Goal: Task Accomplishment & Management: Use online tool/utility

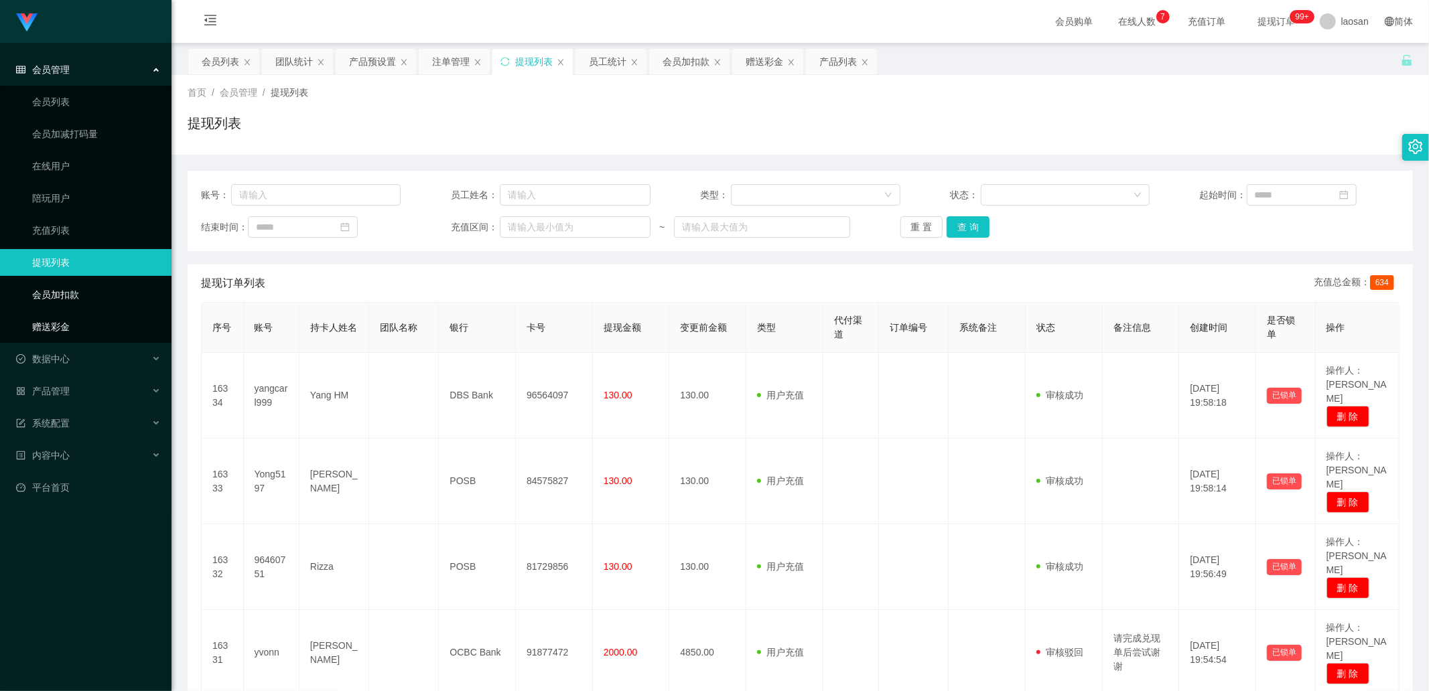
drag, startPoint x: 72, startPoint y: 320, endPoint x: 113, endPoint y: 296, distance: 47.1
click at [72, 234] on link "赠送彩金" at bounding box center [96, 327] width 129 height 27
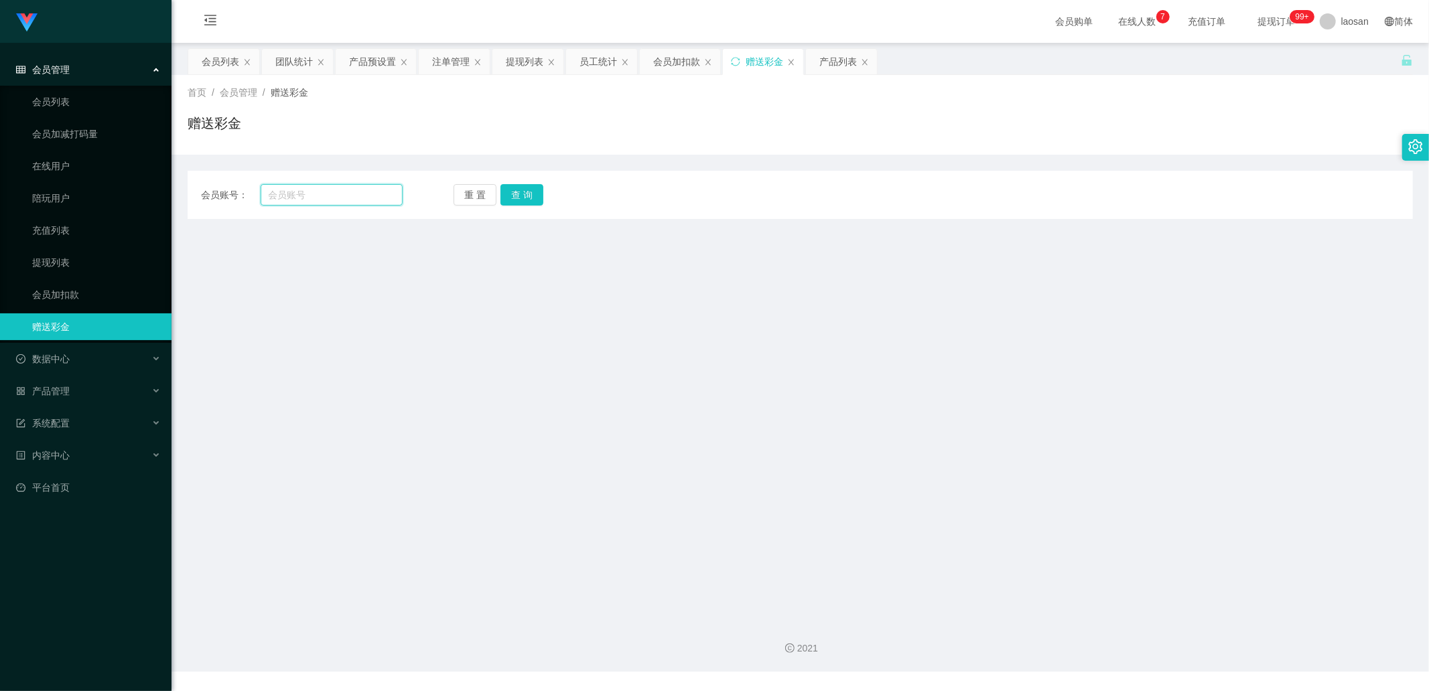
click at [279, 196] on input "text" at bounding box center [332, 194] width 143 height 21
type input "[PERSON_NAME]"
click at [509, 201] on button "查 询" at bounding box center [521, 194] width 43 height 21
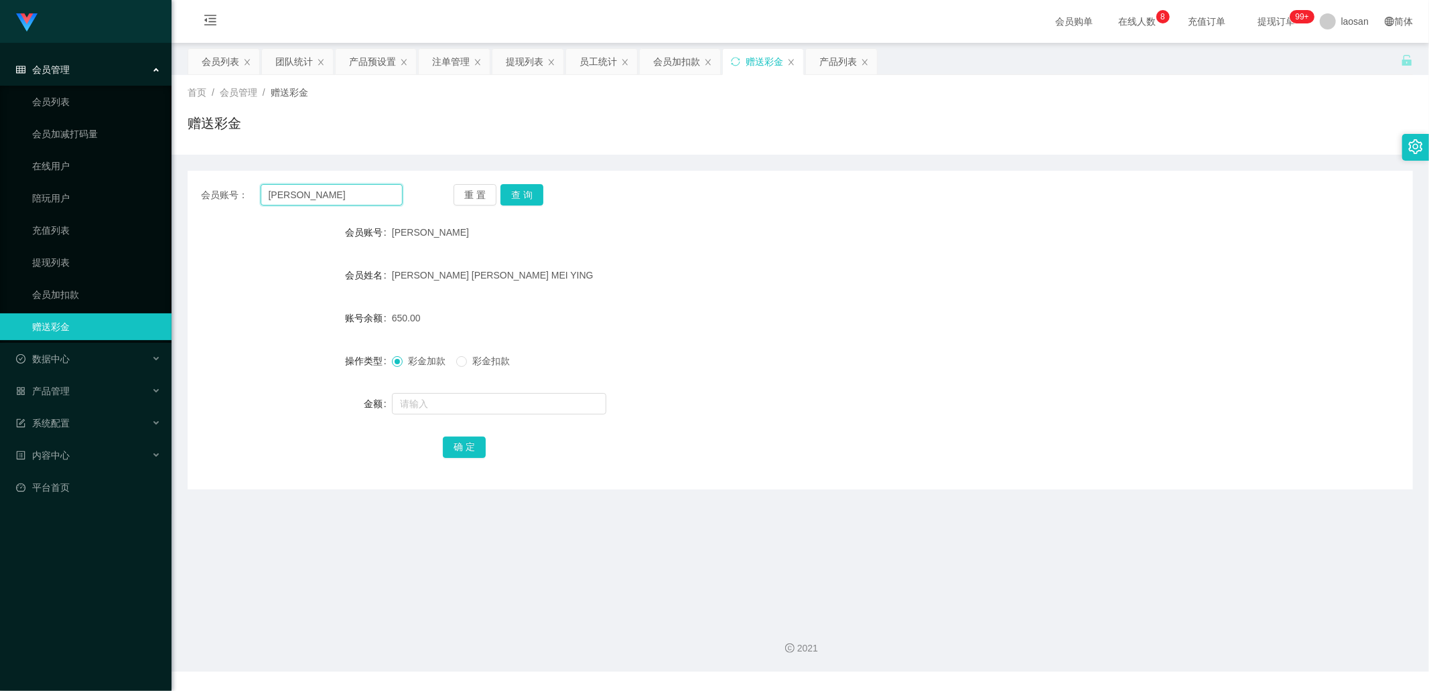
click at [342, 202] on input "[PERSON_NAME]" at bounding box center [332, 194] width 143 height 21
type input "yvonn"
click at [525, 192] on button "查 询" at bounding box center [521, 194] width 43 height 21
click at [433, 234] on input "text" at bounding box center [499, 403] width 214 height 21
type input "v"
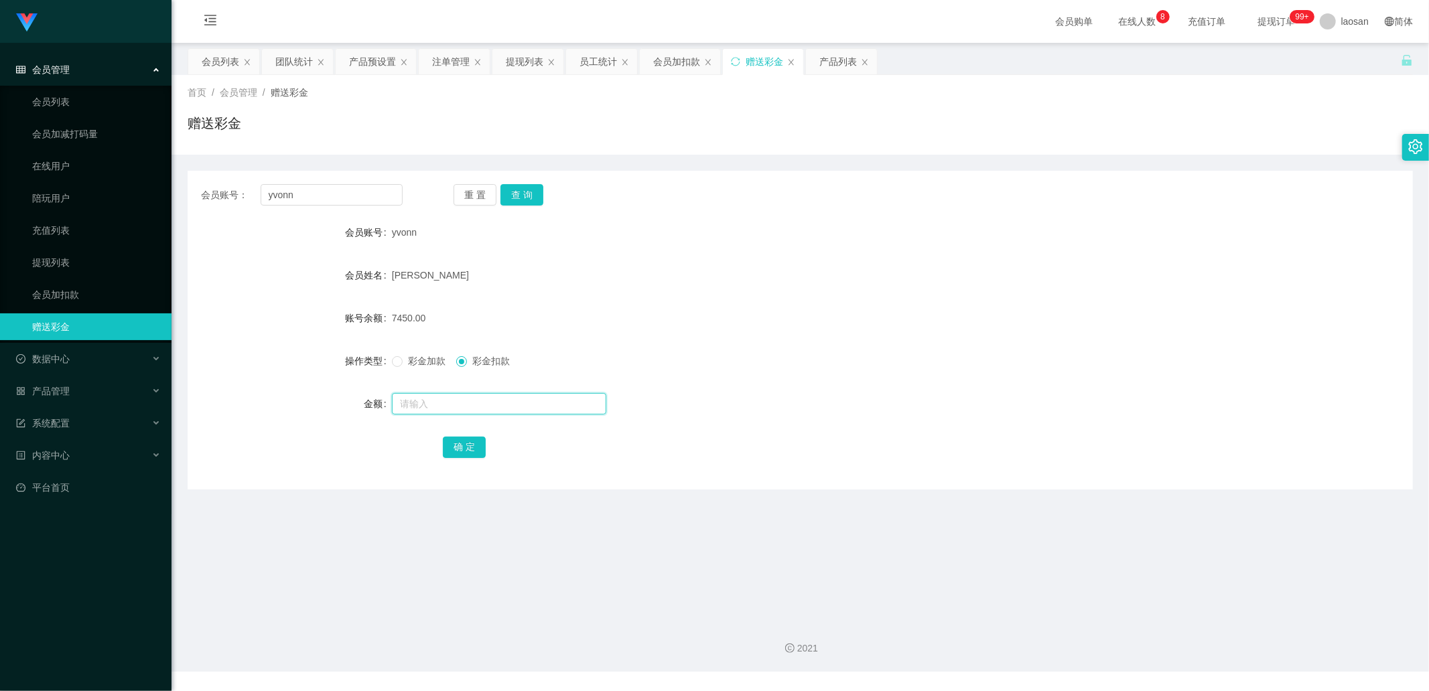
click at [433, 234] on input "text" at bounding box center [499, 403] width 214 height 21
type input "3700"
click at [457, 234] on button "确 定" at bounding box center [464, 447] width 43 height 21
click at [525, 196] on button "查 询" at bounding box center [521, 194] width 43 height 21
drag, startPoint x: 316, startPoint y: 198, endPoint x: 216, endPoint y: 196, distance: 99.8
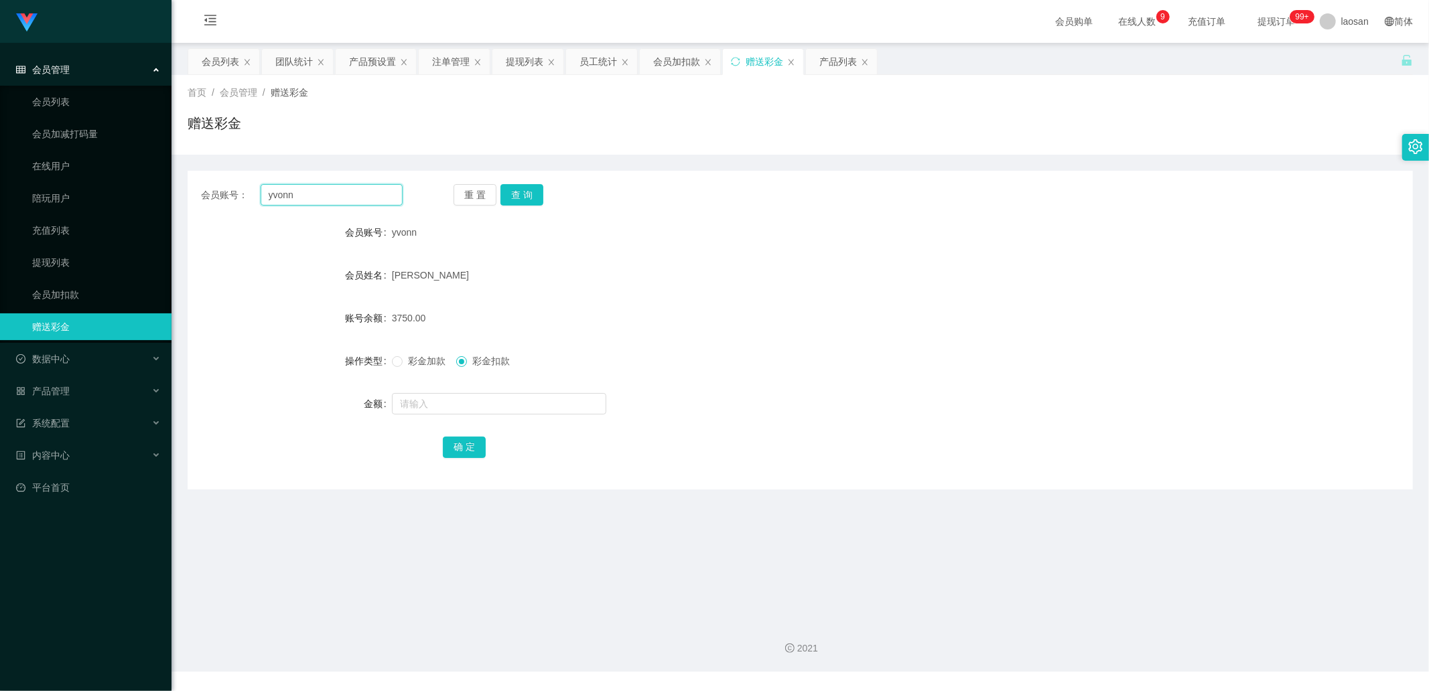
click at [216, 196] on div "会员账号： [PERSON_NAME]" at bounding box center [302, 194] width 202 height 21
click at [221, 63] on div "会员列表" at bounding box center [221, 61] width 38 height 25
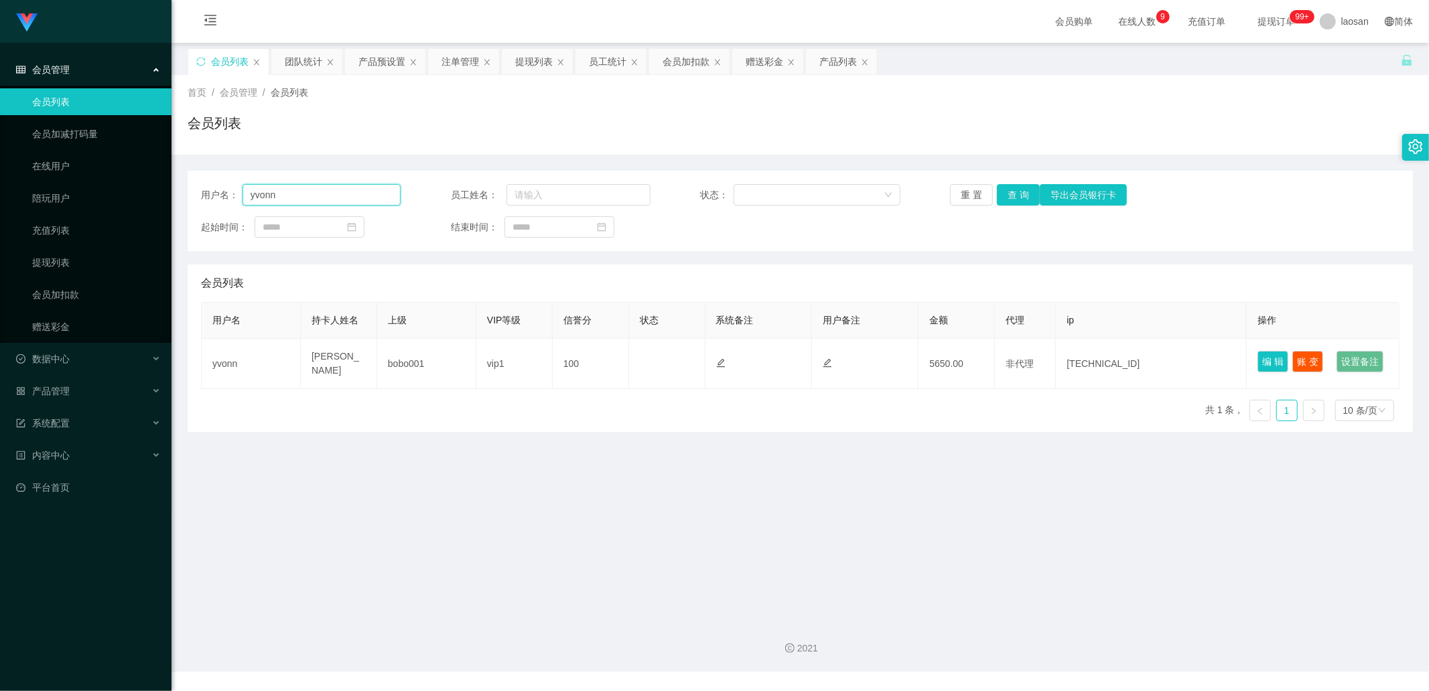
drag, startPoint x: 356, startPoint y: 196, endPoint x: 238, endPoint y: 192, distance: 118.7
click at [238, 192] on div "用户名： [PERSON_NAME]" at bounding box center [301, 194] width 200 height 21
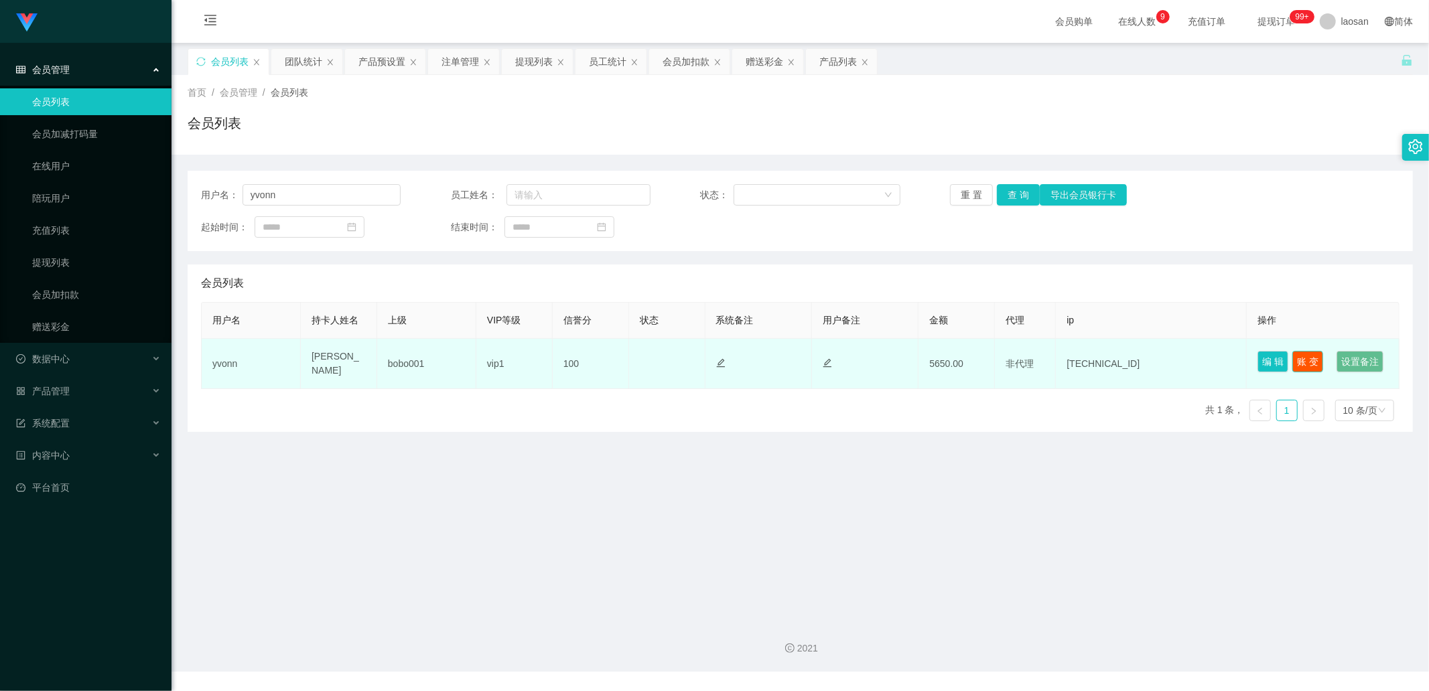
click at [756, 234] on button "账 变" at bounding box center [1307, 361] width 31 height 21
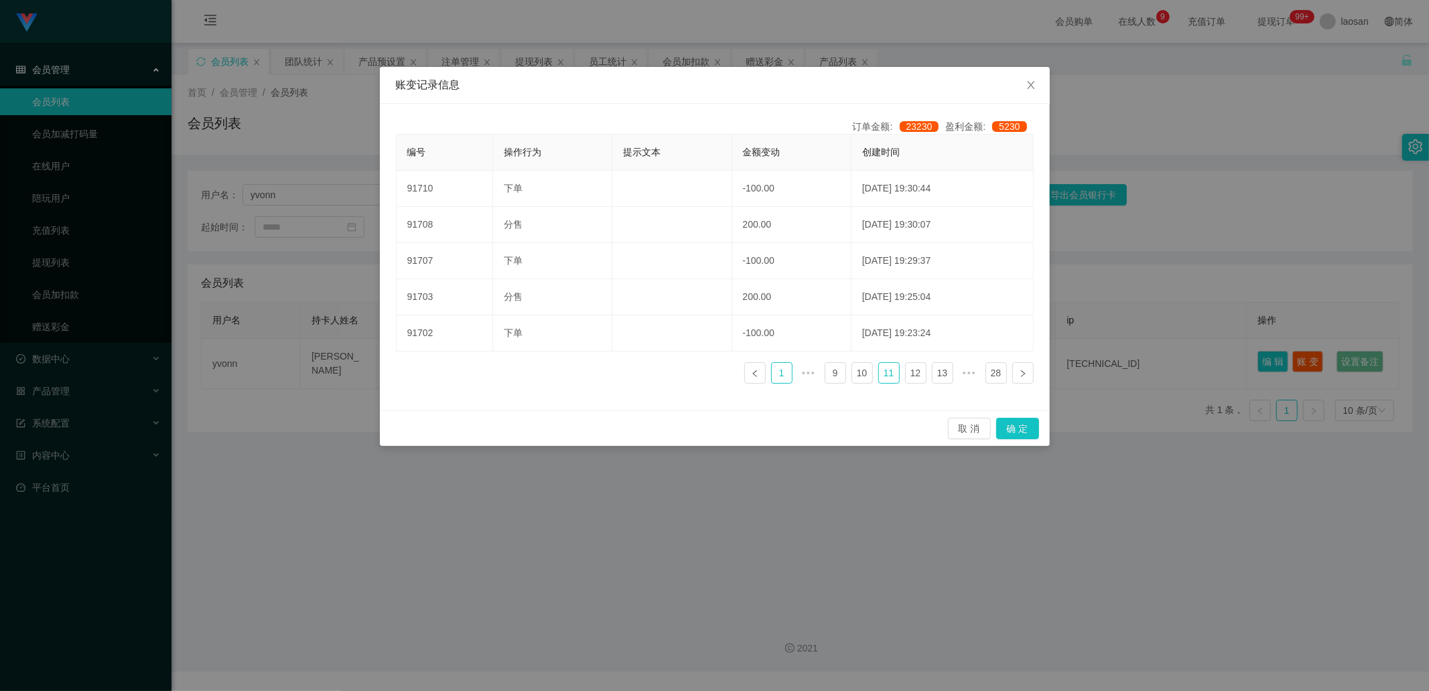
click at [756, 234] on link "1" at bounding box center [782, 373] width 20 height 20
click at [756, 234] on button "取 消" at bounding box center [969, 428] width 43 height 21
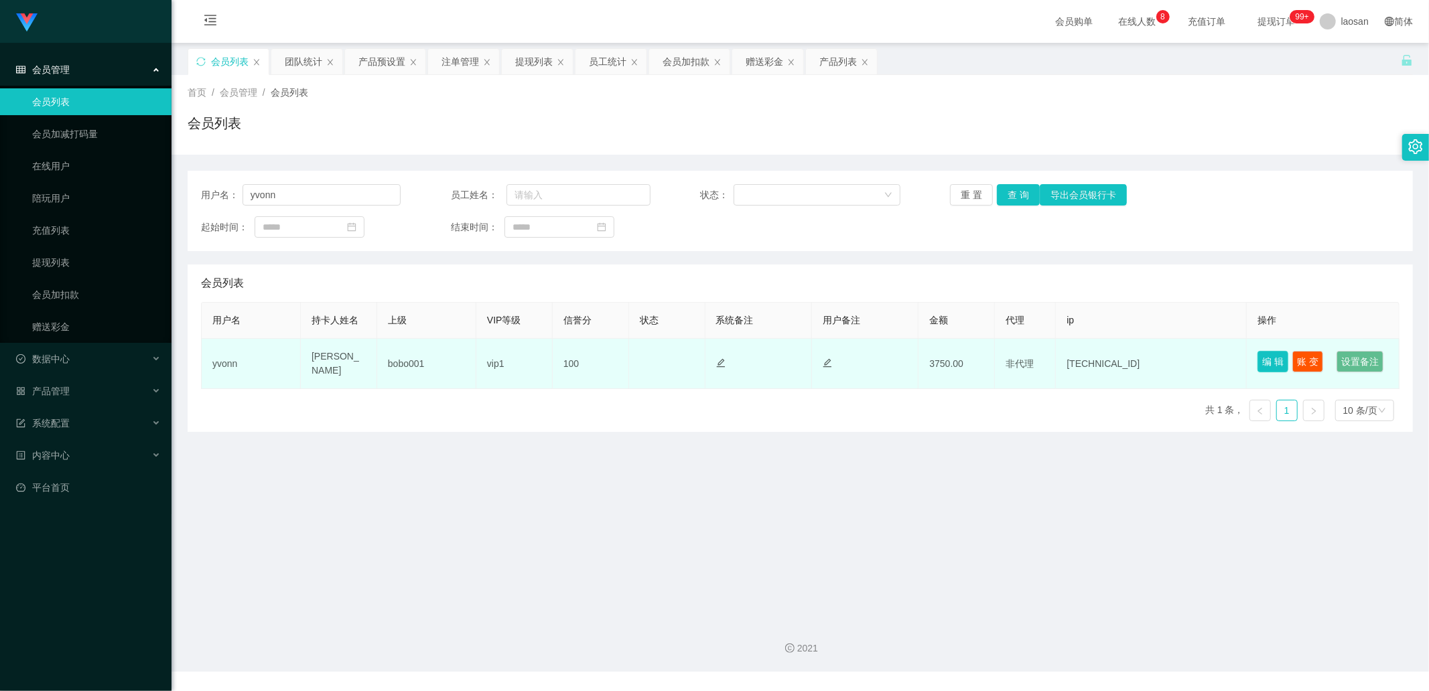
click at [756, 234] on button "编 辑" at bounding box center [1273, 361] width 31 height 21
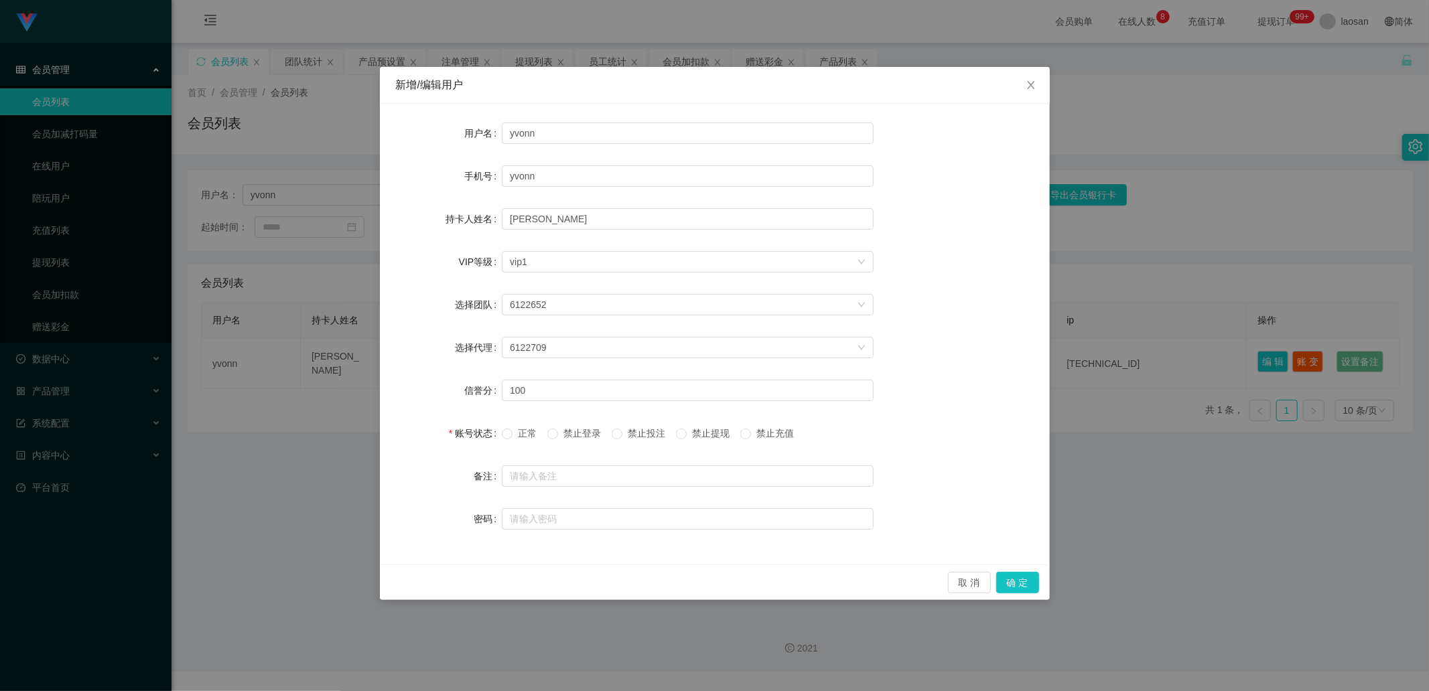
click at [756, 234] on div "新增/编辑用户 用户名 yvonn 手机号 yvonn 持卡人姓名 [PERSON_NAME] VIP等级 选择VIP等级 vip1 选择团队 6122652…" at bounding box center [714, 345] width 1429 height 691
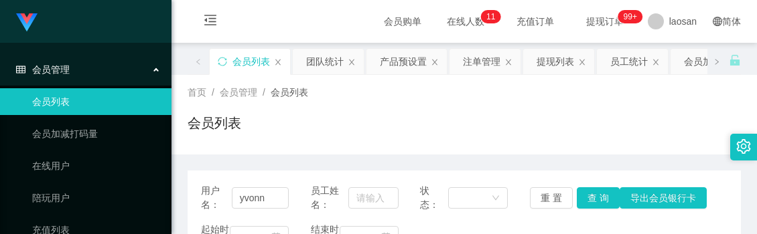
click at [376, 132] on div "会员列表" at bounding box center [464, 128] width 553 height 31
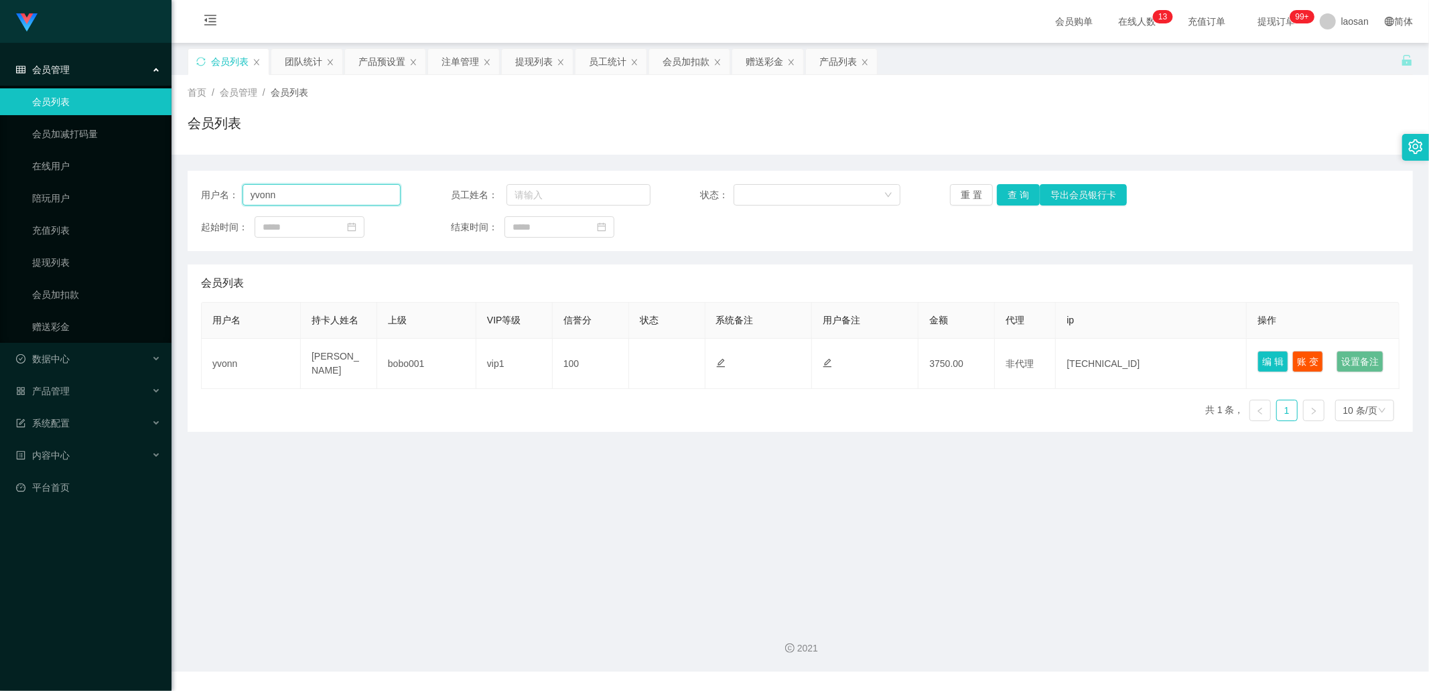
drag, startPoint x: 309, startPoint y: 192, endPoint x: 222, endPoint y: 198, distance: 87.3
click at [222, 198] on div "用户名： [PERSON_NAME]" at bounding box center [301, 194] width 200 height 21
click at [756, 195] on button "查 询" at bounding box center [1018, 194] width 43 height 21
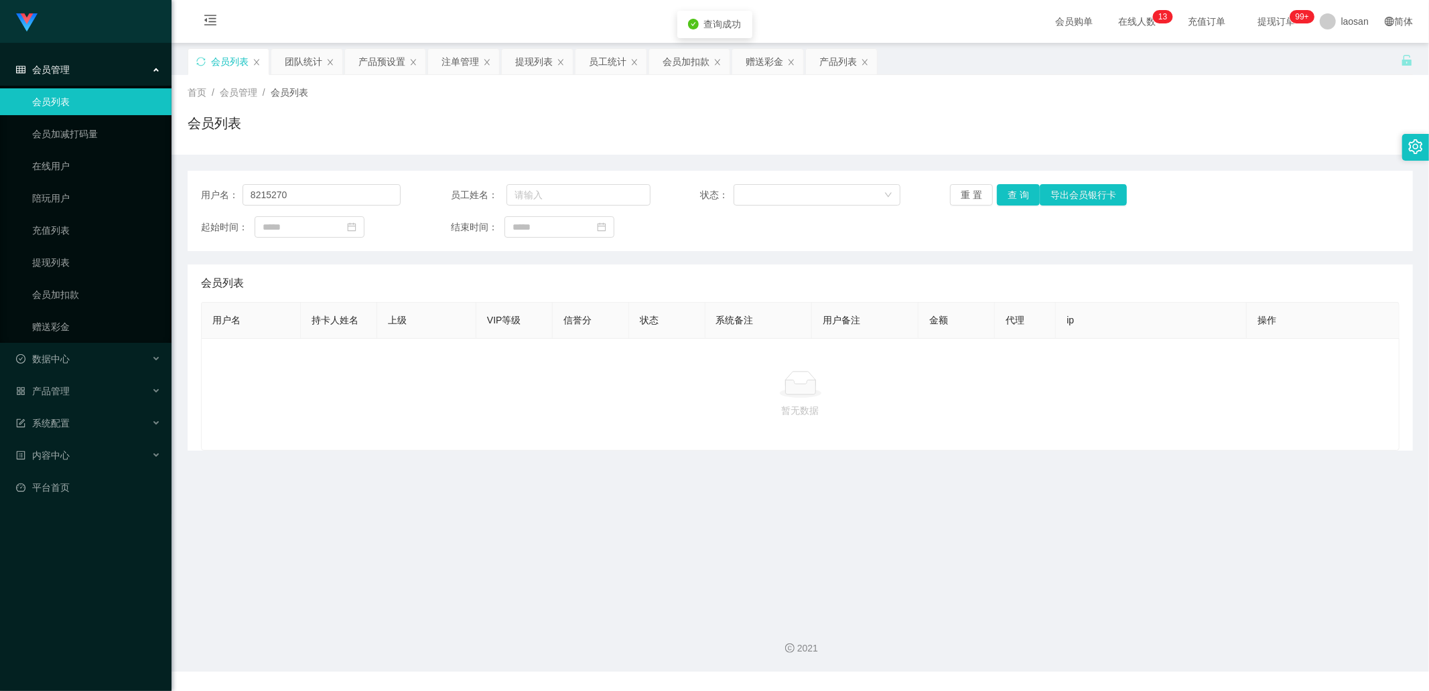
click at [334, 182] on div "用户名： 8215270 员工姓名： 状态： 重 置 查 询 导出会员银行卡 起始时间： 结束时间：" at bounding box center [800, 211] width 1225 height 80
click at [285, 192] on input "8215270" at bounding box center [322, 194] width 158 height 21
type input "82152720"
click at [756, 196] on button "查 询" at bounding box center [1018, 194] width 43 height 21
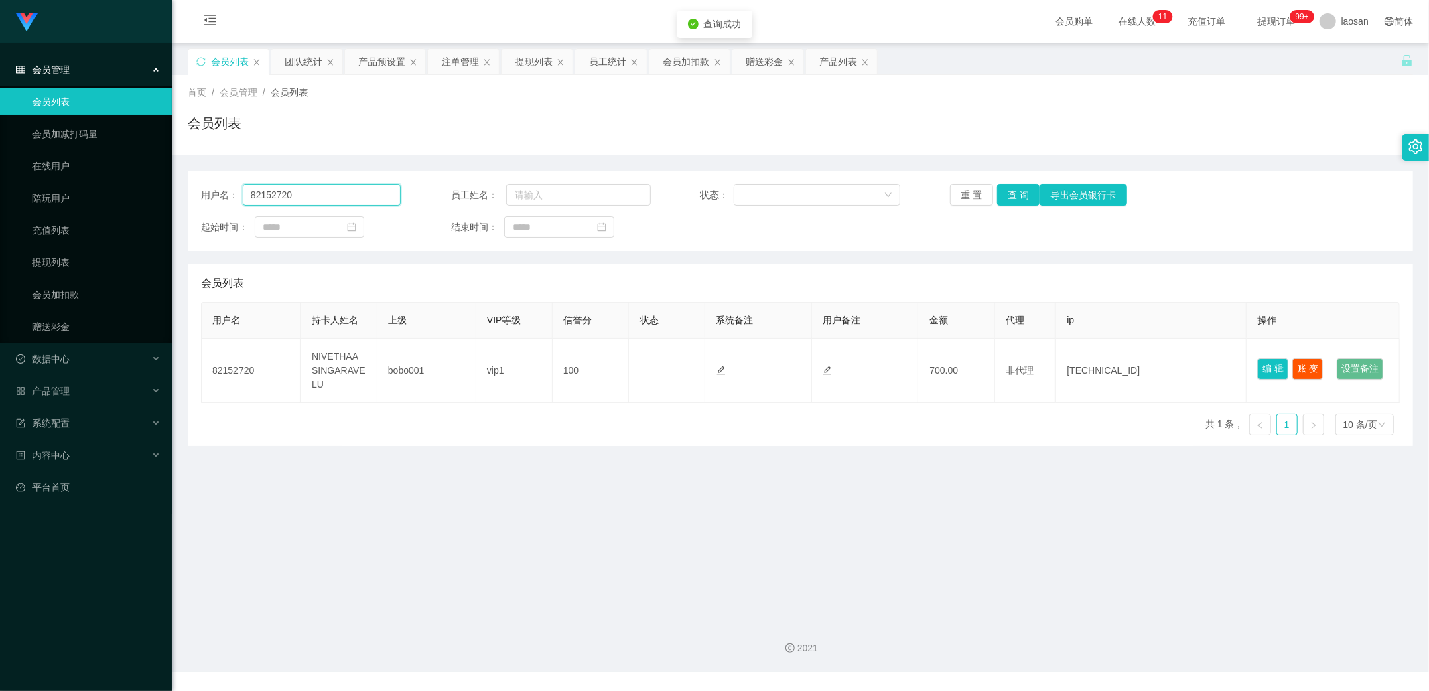
drag, startPoint x: 313, startPoint y: 198, endPoint x: 206, endPoint y: 208, distance: 107.7
click at [210, 193] on div "用户名： 82152720" at bounding box center [301, 194] width 200 height 21
click at [747, 60] on div "赠送彩金" at bounding box center [765, 61] width 38 height 25
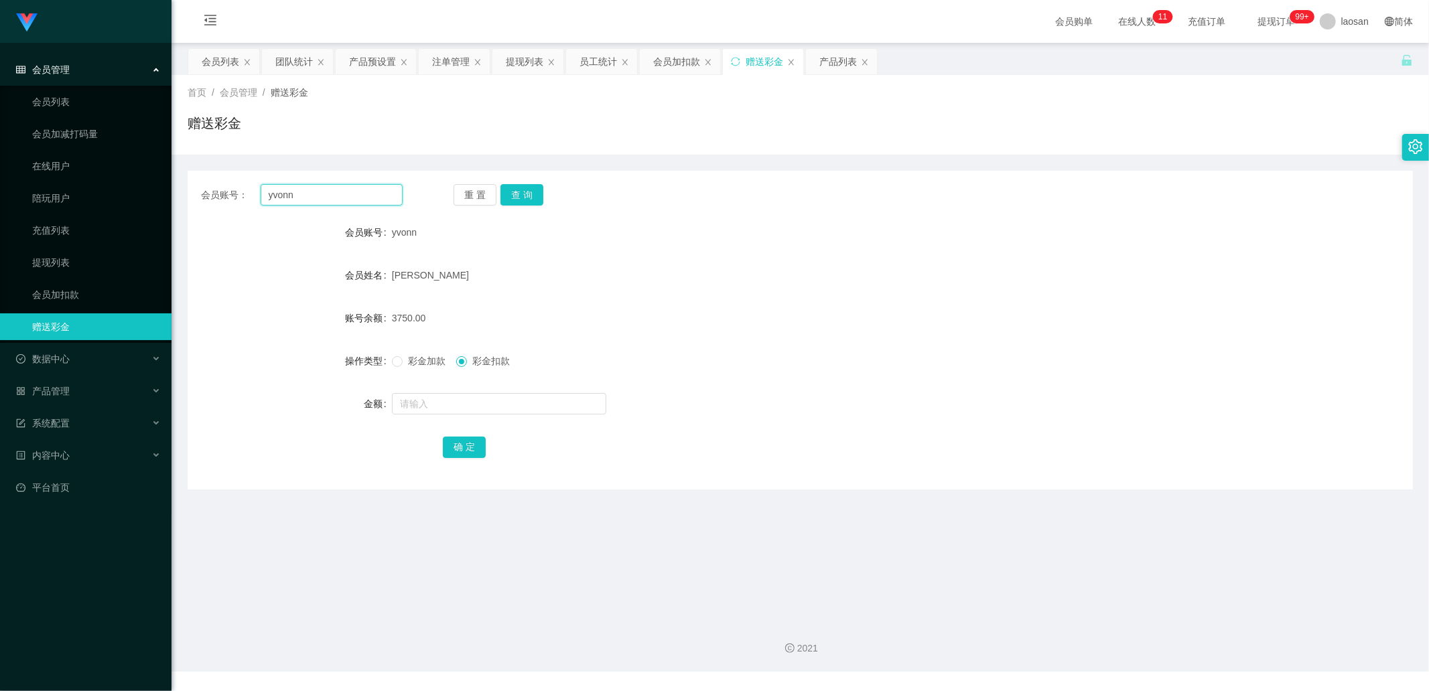
drag, startPoint x: 330, startPoint y: 197, endPoint x: 260, endPoint y: 181, distance: 72.2
click at [262, 181] on div "会员账号： yvonn 重 置 查 询 会员账号 yvonn 会员姓名 [PERSON_NAME] 账号余额 3750.00 操作类型 彩金加款 彩金扣款 金…" at bounding box center [800, 330] width 1225 height 319
paste input "82152720"
type input "82152720"
click at [543, 184] on div "重 置 查 询" at bounding box center [555, 194] width 202 height 21
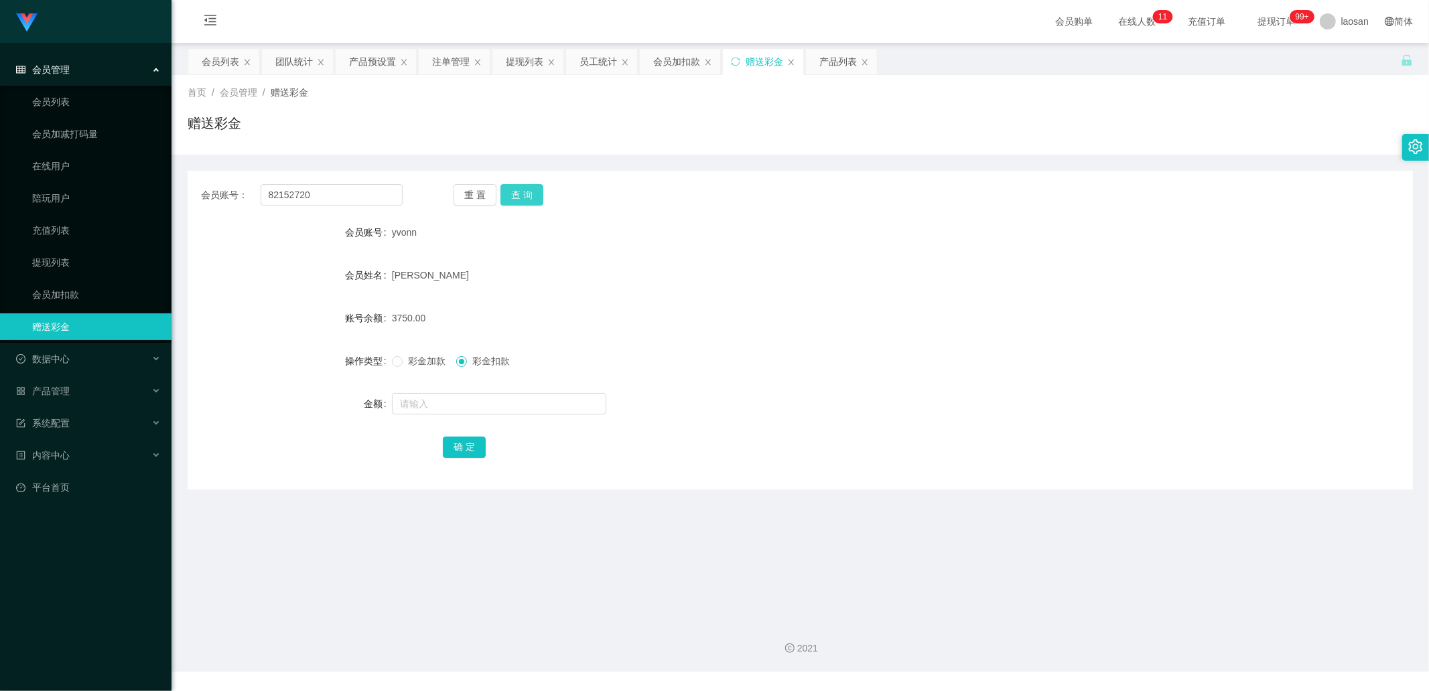
click at [535, 190] on button "查 询" at bounding box center [521, 194] width 43 height 21
click at [426, 234] on input "text" at bounding box center [499, 403] width 214 height 21
click at [401, 234] on span at bounding box center [397, 361] width 11 height 11
click at [423, 234] on input "text" at bounding box center [499, 403] width 214 height 21
type input "1800"
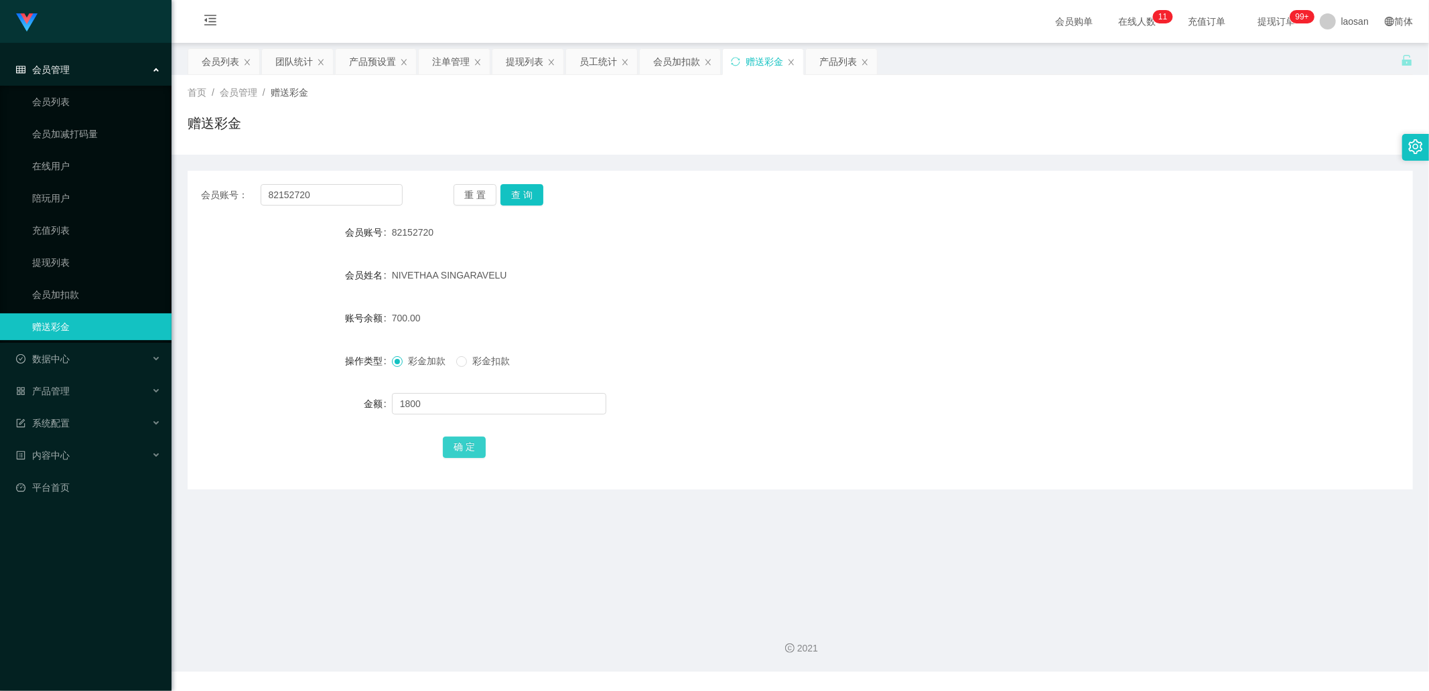
click at [470, 234] on button "确 定" at bounding box center [464, 447] width 43 height 21
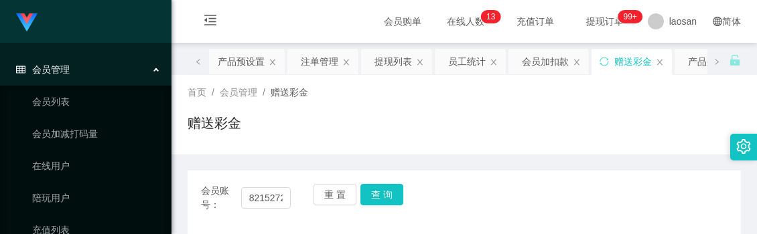
drag, startPoint x: 390, startPoint y: 153, endPoint x: 377, endPoint y: 149, distance: 13.3
click at [391, 153] on div "首页 / 会员管理 / 赠送彩金 / 赠送彩金" at bounding box center [465, 115] width 586 height 80
click at [375, 188] on button "查 询" at bounding box center [381, 194] width 43 height 21
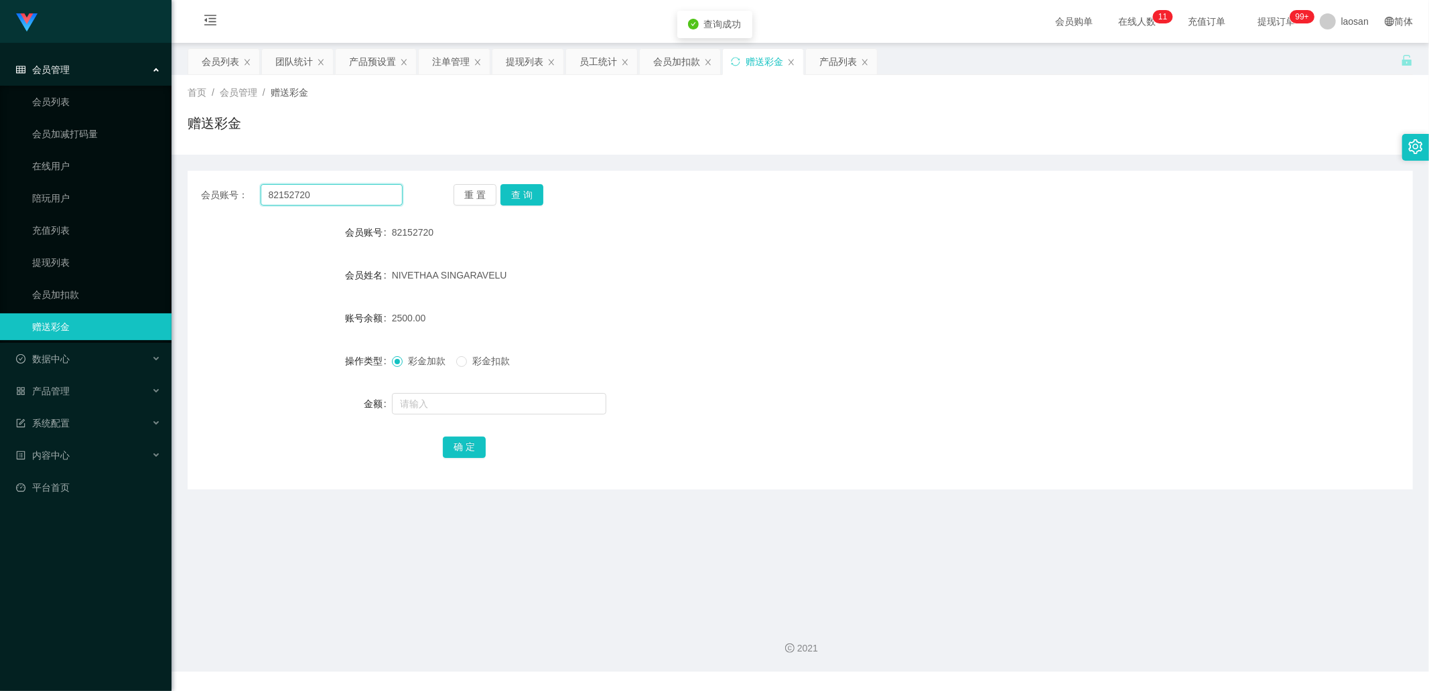
drag, startPoint x: 387, startPoint y: 196, endPoint x: 178, endPoint y: 202, distance: 209.1
click at [192, 182] on div "会员账号： 82152720 重 置 查 询 会员账号 82152720 会员姓名 NIVETHAA SINGARAVELU 账号余额 2500.00 操作类…" at bounding box center [800, 330] width 1225 height 319
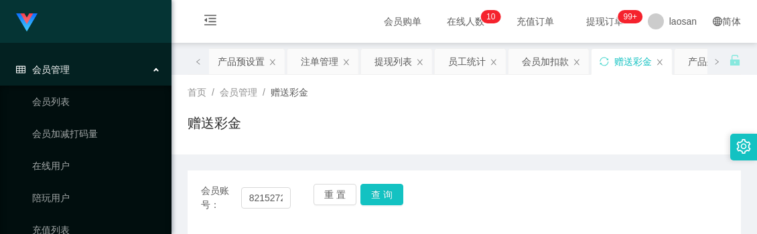
click at [340, 123] on div "赠送彩金" at bounding box center [464, 128] width 553 height 31
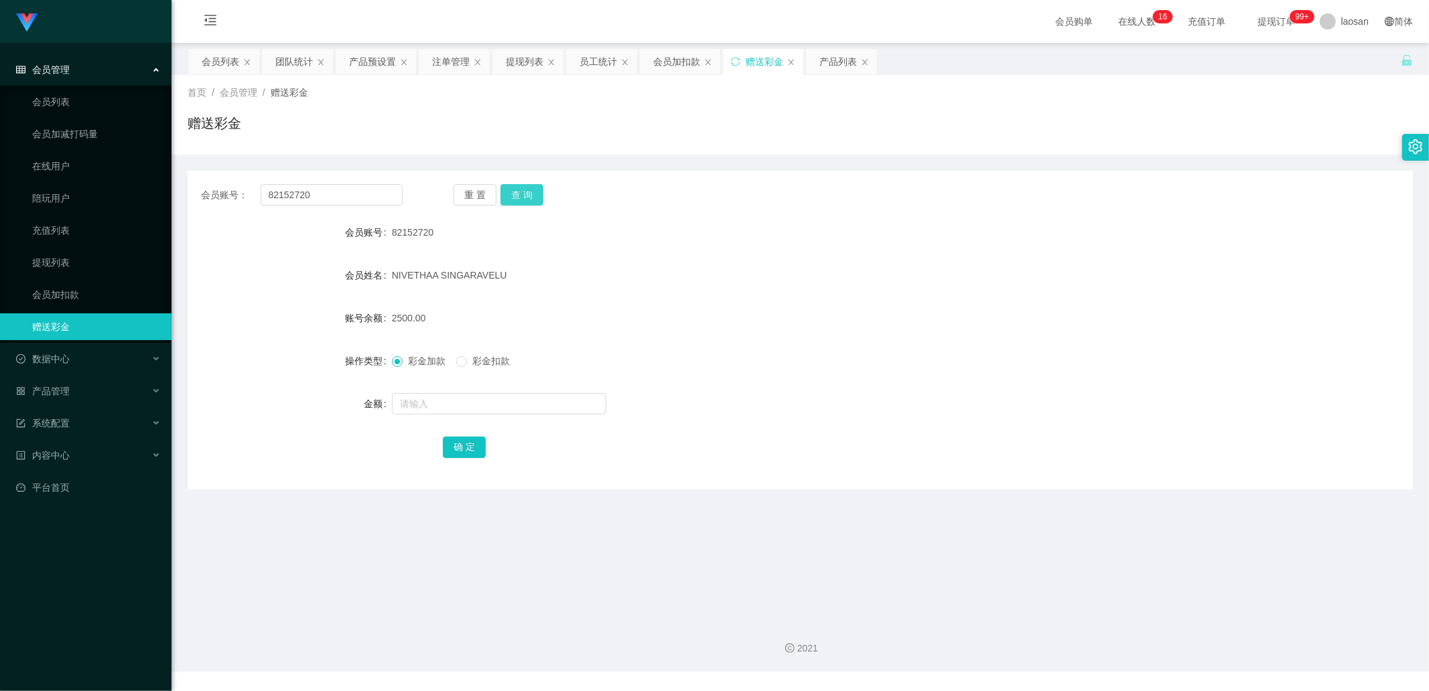
click at [511, 197] on button "查 询" at bounding box center [521, 194] width 43 height 21
drag, startPoint x: 353, startPoint y: 196, endPoint x: 161, endPoint y: 198, distance: 192.3
click at [161, 198] on section "Jingdong工作台代理端 会员管理 会员列表 会员加减打码量 在线用户 陪玩用户 充值列表 提现列表 会员加扣款 赠送彩金 数据中心 产品管理 注单管理 …" at bounding box center [714, 336] width 1429 height 672
click at [530, 201] on button "查 询" at bounding box center [521, 194] width 43 height 21
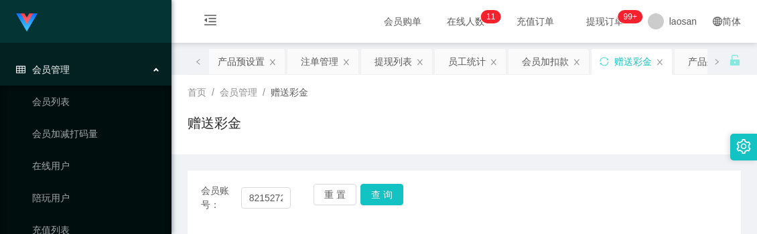
click at [431, 123] on div "赠送彩金" at bounding box center [464, 128] width 553 height 31
